Goal: Find specific page/section: Find specific page/section

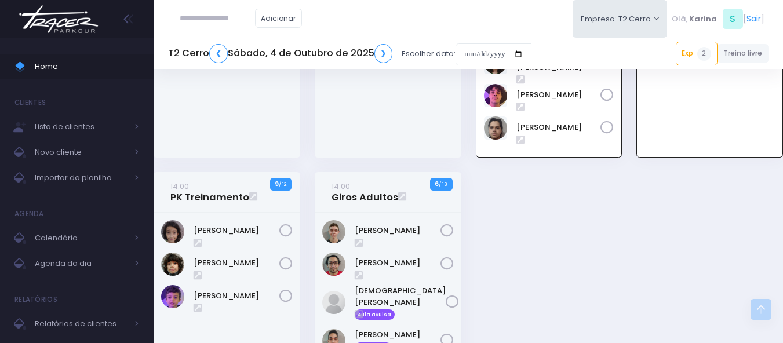
scroll to position [1736, 0]
click at [50, 19] on img at bounding box center [58, 19] width 88 height 41
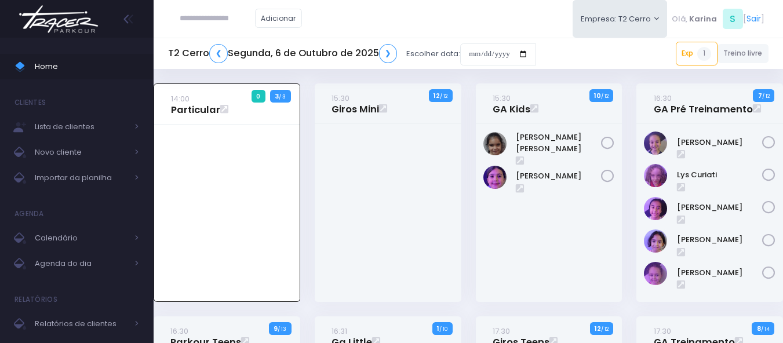
click at [387, 238] on div at bounding box center [388, 213] width 147 height 178
click at [525, 242] on div "Laura Da Silva Borges" at bounding box center [549, 213] width 147 height 178
click at [423, 235] on div at bounding box center [388, 213] width 147 height 178
